Goal: Task Accomplishment & Management: Complete application form

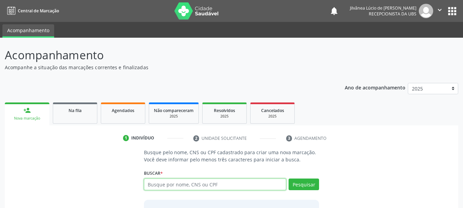
click at [185, 190] on input "text" at bounding box center [215, 185] width 143 height 12
type input "[PERSON_NAME]"
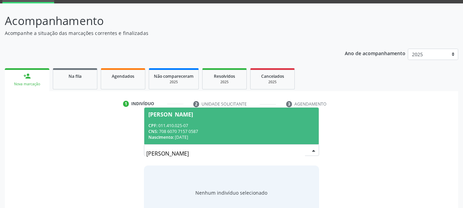
click at [193, 135] on div "Nascimento: [DATE]" at bounding box center [231, 137] width 167 height 6
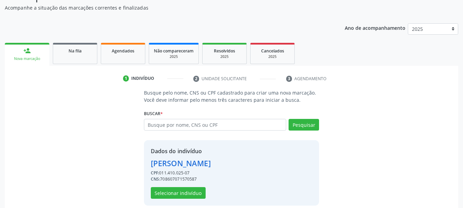
scroll to position [67, 0]
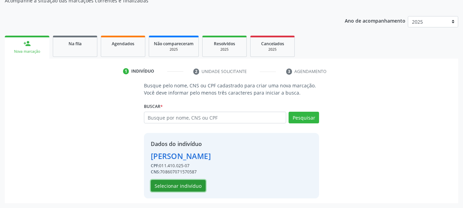
click at [179, 186] on button "Selecionar indivíduo" at bounding box center [178, 186] width 55 height 12
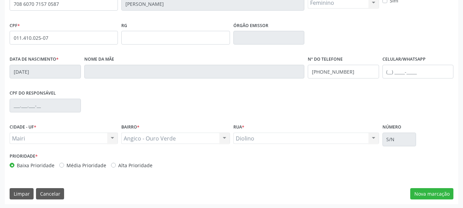
scroll to position [163, 0]
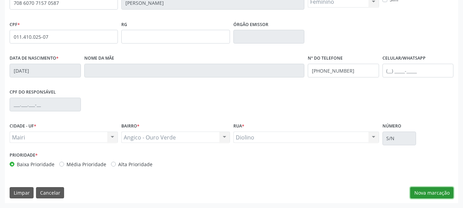
click at [420, 193] on button "Nova marcação" at bounding box center [431, 193] width 43 height 12
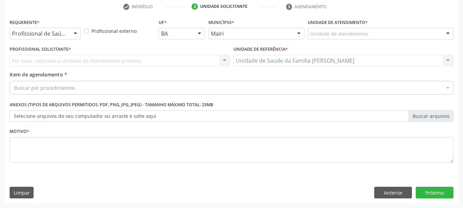
scroll to position [132, 0]
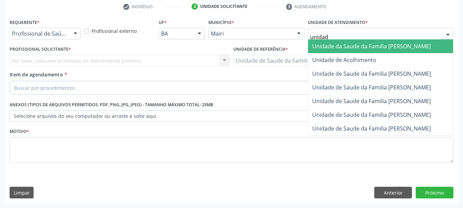
type input "unidade"
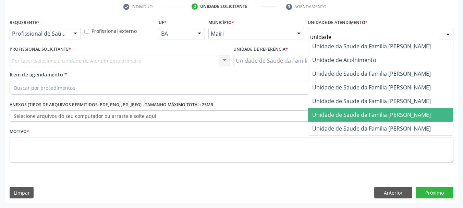
click at [390, 108] on span "Unidade de Saude da Familia [PERSON_NAME]" at bounding box center [380, 115] width 145 height 14
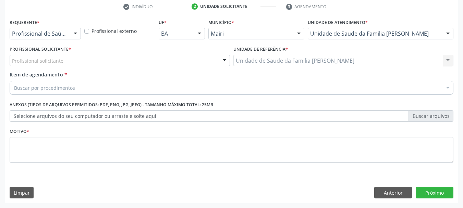
click at [95, 55] on div "Profissional solicitante" at bounding box center [120, 61] width 220 height 12
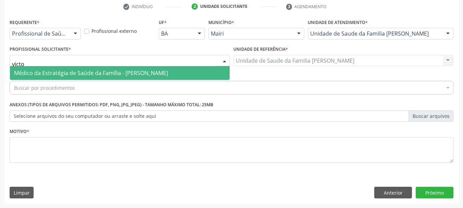
type input "victor"
click at [86, 70] on span "Médico da Estratégia de Saúde da Família - [PERSON_NAME]" at bounding box center [91, 73] width 154 height 8
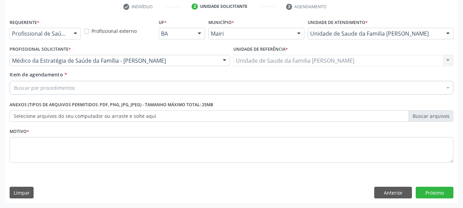
click at [100, 87] on div "Buscar por procedimentos" at bounding box center [232, 88] width 444 height 14
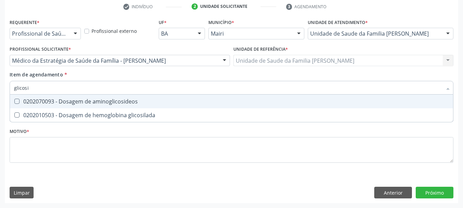
type input "glicosil"
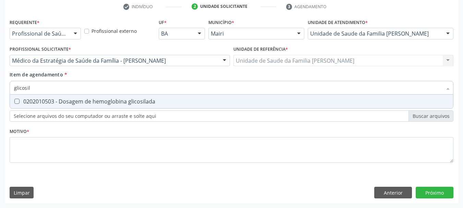
click at [106, 105] on span "0202010503 - Dosagem de hemoglobina glicosilada" at bounding box center [231, 102] width 443 height 14
checkbox glicosilada "true"
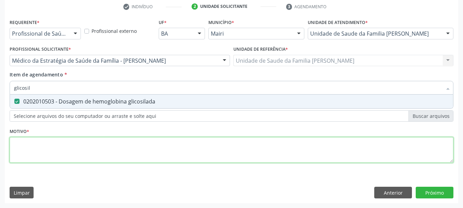
click at [65, 155] on div "Requerente * Profissional de Saúde Profissional de Saúde Paciente Nenhum result…" at bounding box center [232, 94] width 444 height 155
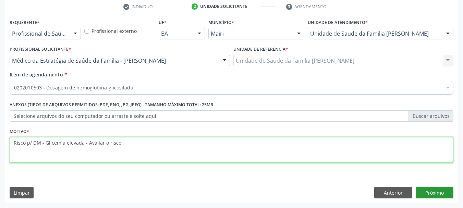
type textarea "Risco p/ DM - Glicemia elevada - Avaliar o risco"
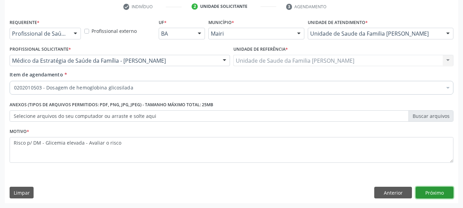
click at [442, 196] on button "Próximo" at bounding box center [435, 193] width 38 height 12
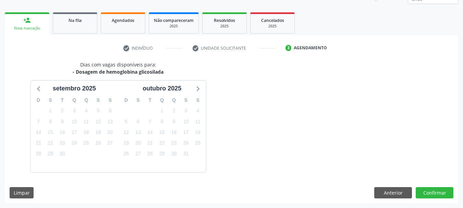
scroll to position [110, 0]
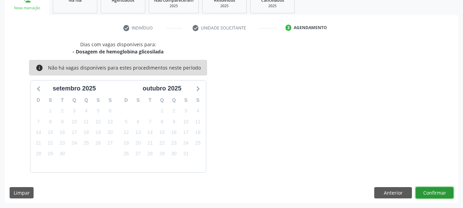
click at [435, 194] on button "Confirmar" at bounding box center [435, 193] width 38 height 12
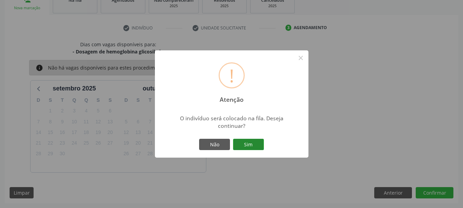
click at [258, 141] on button "Sim" at bounding box center [248, 145] width 31 height 12
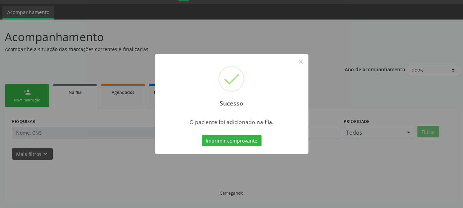
scroll to position [18, 0]
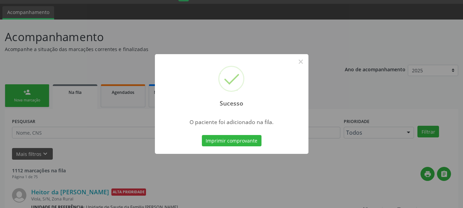
click at [258, 141] on button "Imprimir comprovante" at bounding box center [232, 141] width 60 height 12
